Goal: Task Accomplishment & Management: Complete application form

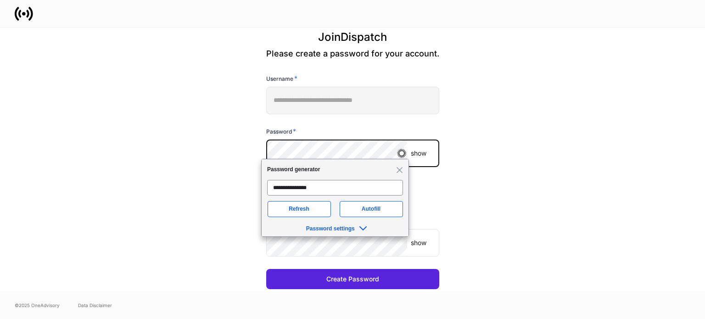
click at [240, 150] on div "**********" at bounding box center [352, 160] width 492 height 264
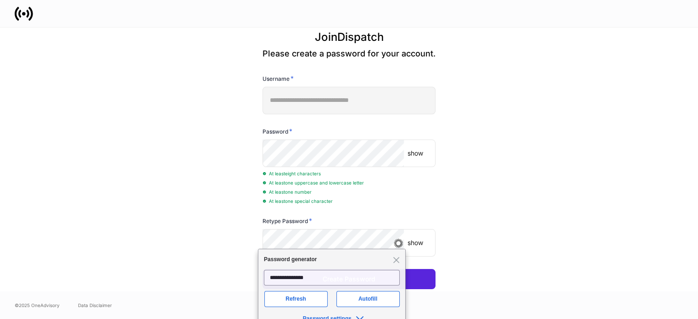
click at [158, 214] on div "**********" at bounding box center [349, 160] width 492 height 264
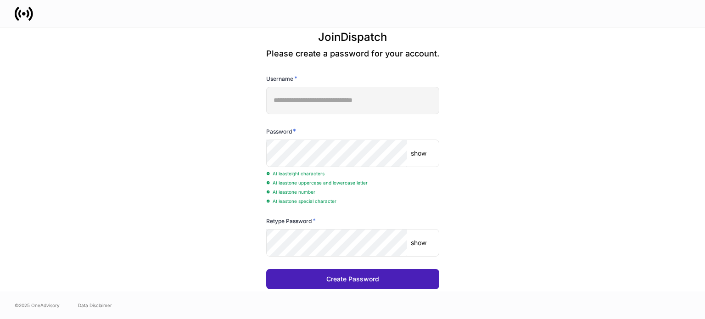
click at [391, 285] on button "Create Password" at bounding box center [352, 279] width 173 height 20
